Goal: Transaction & Acquisition: Purchase product/service

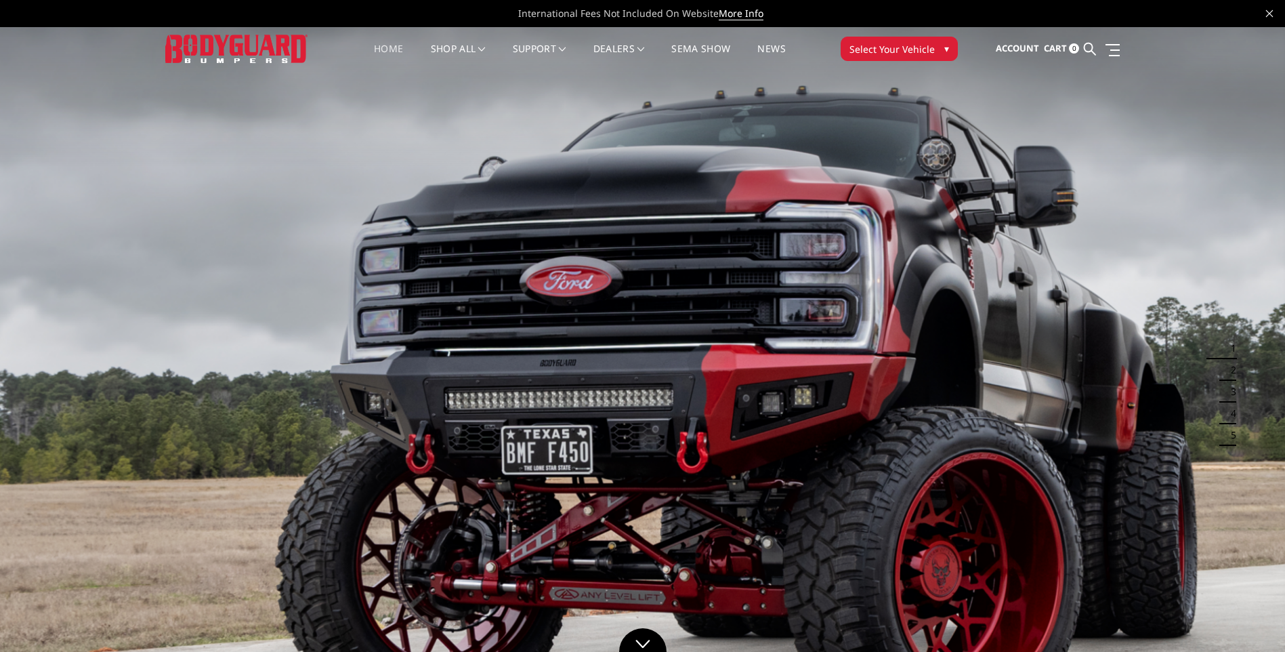
click at [879, 47] on span "Select Your Vehicle" at bounding box center [891, 49] width 85 height 14
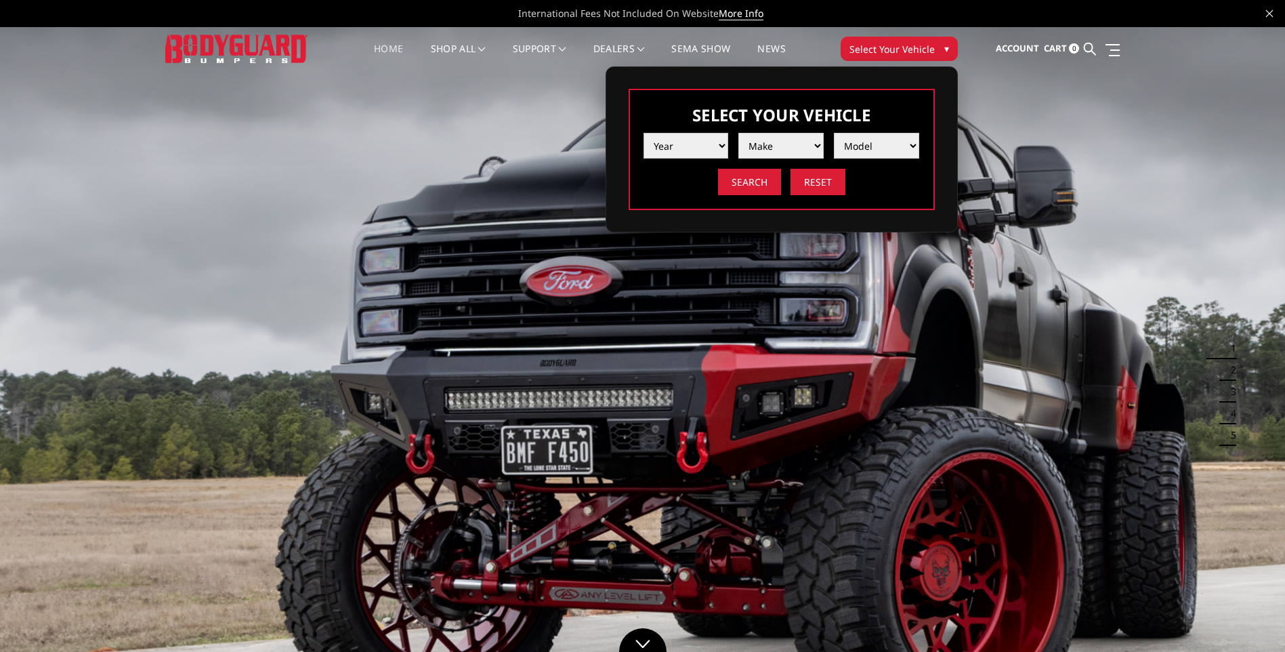
click at [696, 145] on select "Year [DATE] 2024 2023 2022 2021 2020 2019 2018 2017 2016 2015 2014 2013 2012 20…" at bounding box center [685, 146] width 85 height 26
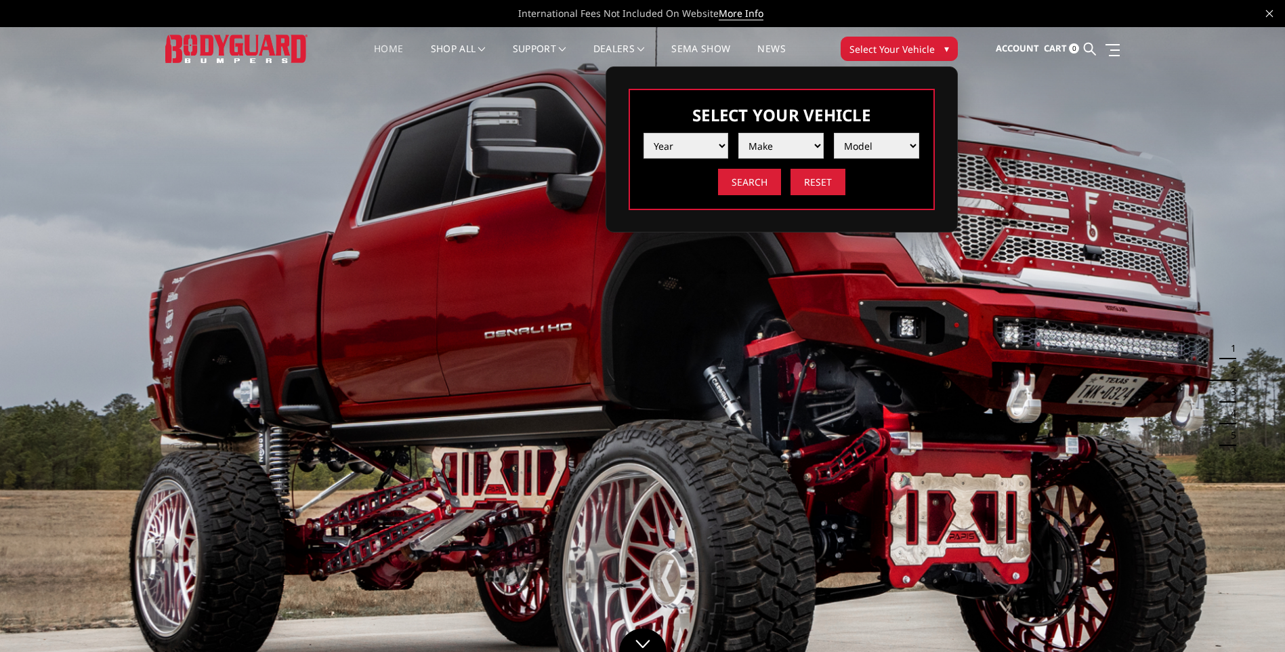
select select "yr_2024"
click at [643, 133] on select "Year [DATE] 2024 2023 2022 2021 2020 2019 2018 2017 2016 2015 2014 2013 2012 20…" at bounding box center [685, 146] width 85 height 26
click at [771, 161] on div "Year [DATE] 2024 2023 2022 2021 2020 2019 2018 2017 2016 2015 2014 2013 2012 20…" at bounding box center [781, 159] width 276 height 72
drag, startPoint x: 778, startPoint y: 150, endPoint x: 778, endPoint y: 161, distance: 10.2
click at [778, 150] on select "Make Chevrolet Ford GMC Ram Toyota" at bounding box center [780, 146] width 85 height 26
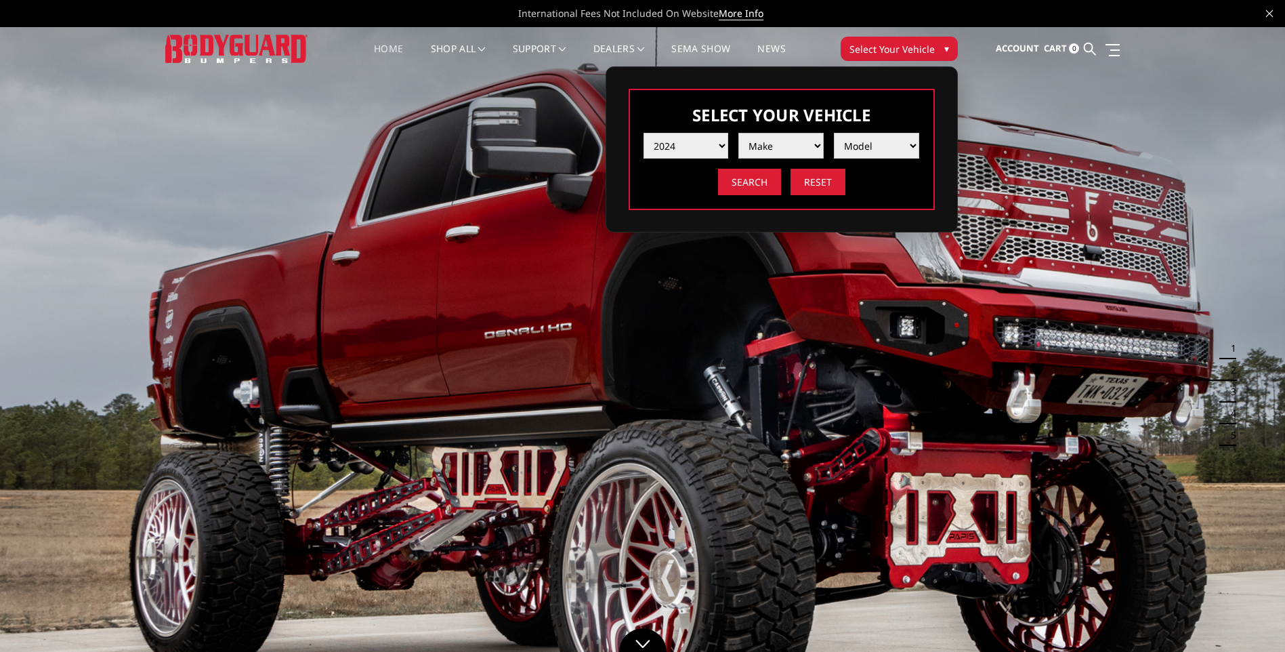
select select "mk_chevrolet"
click at [738, 133] on select "Make Chevrolet Ford GMC Ram Toyota" at bounding box center [780, 146] width 85 height 26
click at [856, 151] on select "Model Silverado 1500 Silverado 2500 / 3500 Silverado 4500 / 5500 / 6500" at bounding box center [876, 146] width 85 height 26
select select "md_silverado-2500-3500"
click at [834, 133] on select "Model Silverado 1500 Silverado 2500 / 3500 Silverado 4500 / 5500 / 6500" at bounding box center [876, 146] width 85 height 26
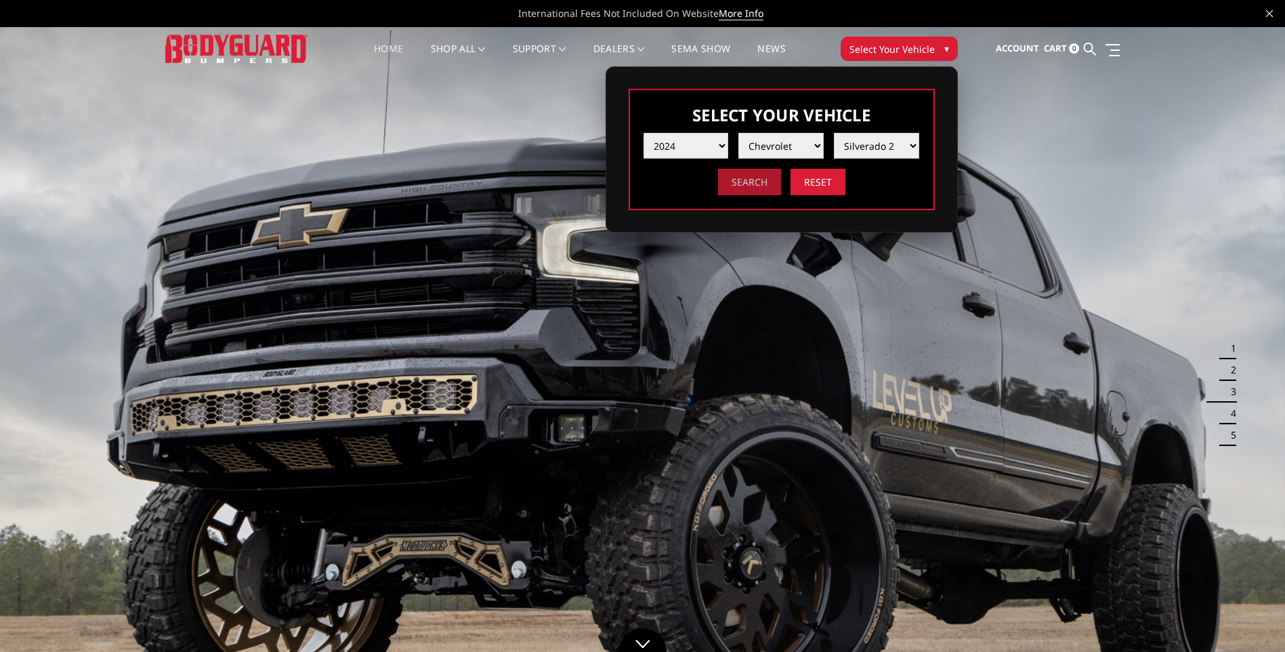
click at [763, 175] on input "Search" at bounding box center [749, 182] width 63 height 26
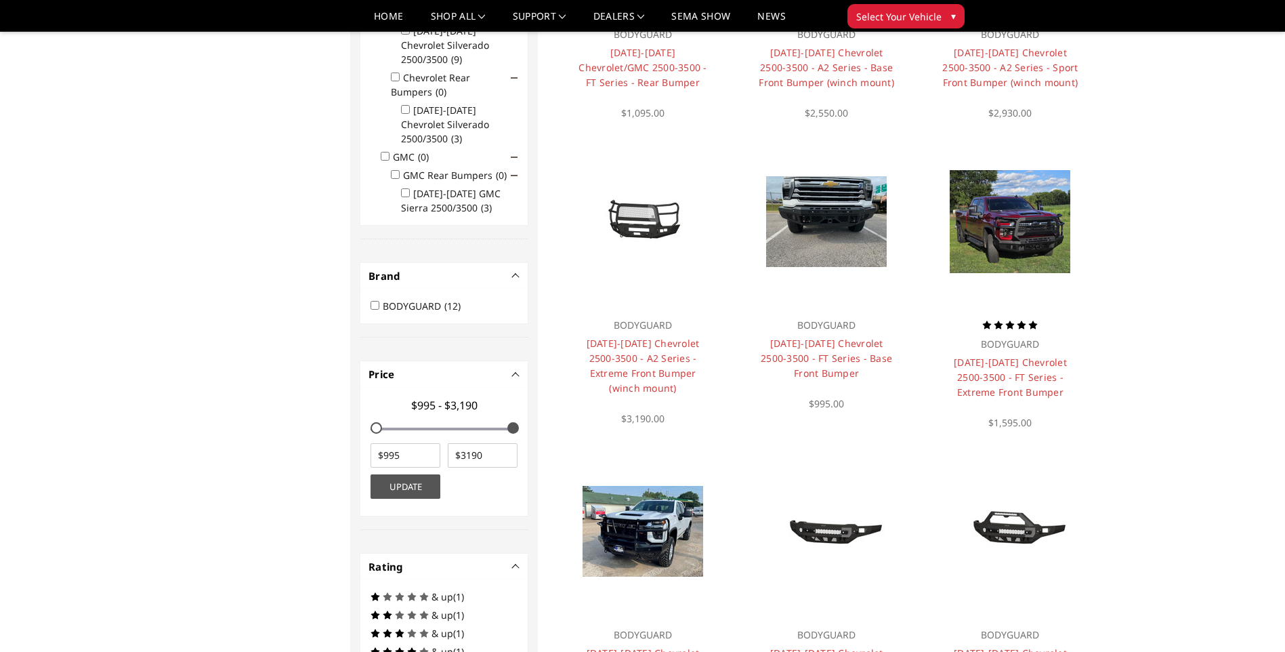
scroll to position [379, 0]
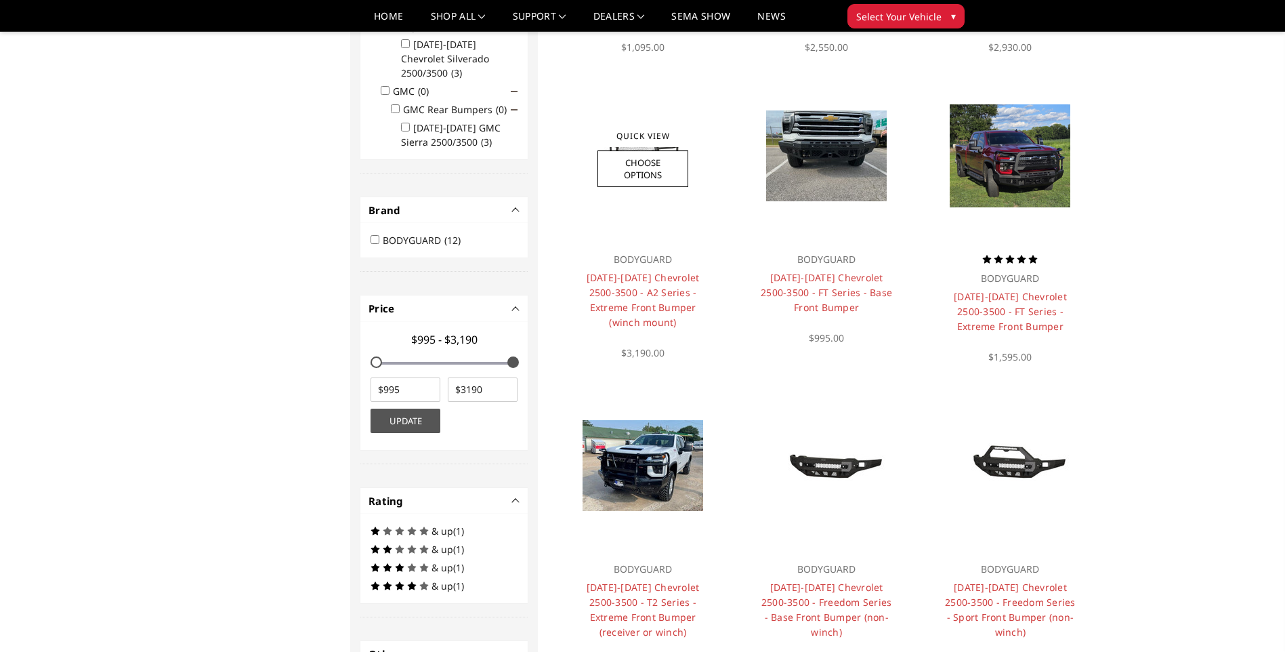
click at [650, 268] on div "BODYGUARD 2024-2025 Chevrolet 2500-3500 - A2 Series - Extreme Front Bumper (win…" at bounding box center [642, 299] width 163 height 122
click at [651, 278] on link "2024-2025 Chevrolet 2500-3500 - A2 Series - Extreme Front Bumper (winch mount)" at bounding box center [643, 300] width 113 height 58
